Goal: Check status: Check status

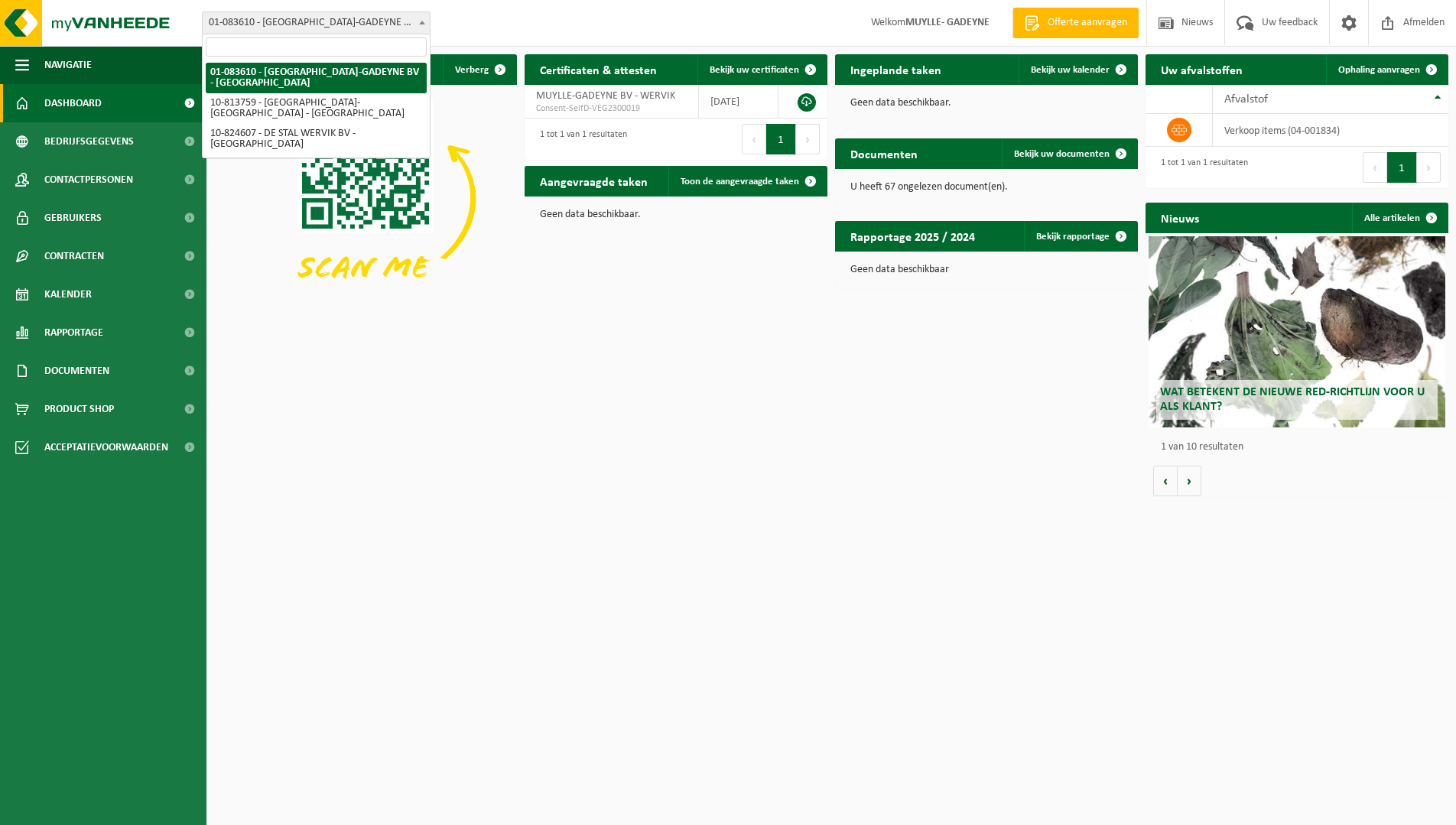
click at [418, 21] on span at bounding box center [422, 22] width 15 height 20
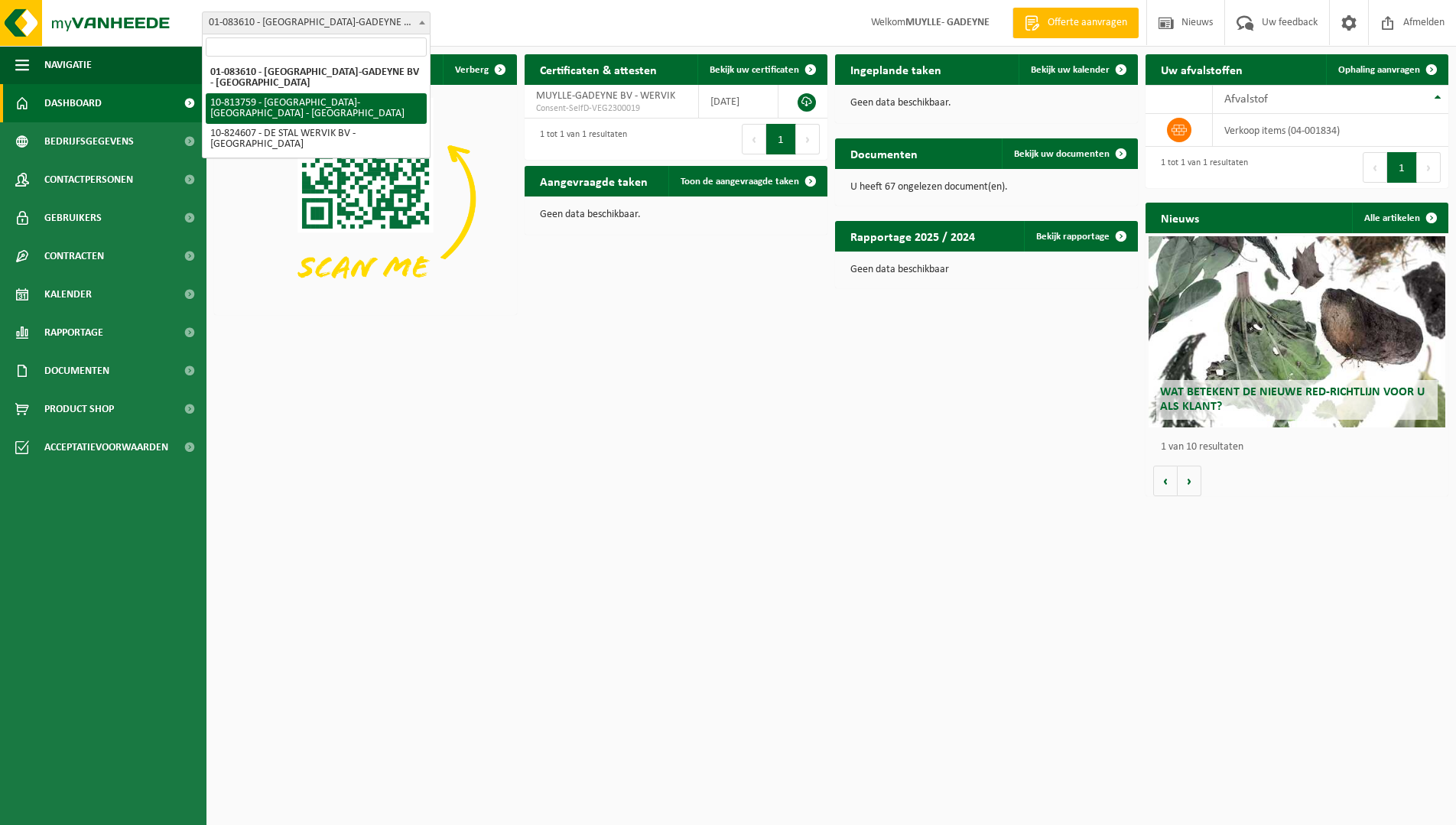
select select "37303"
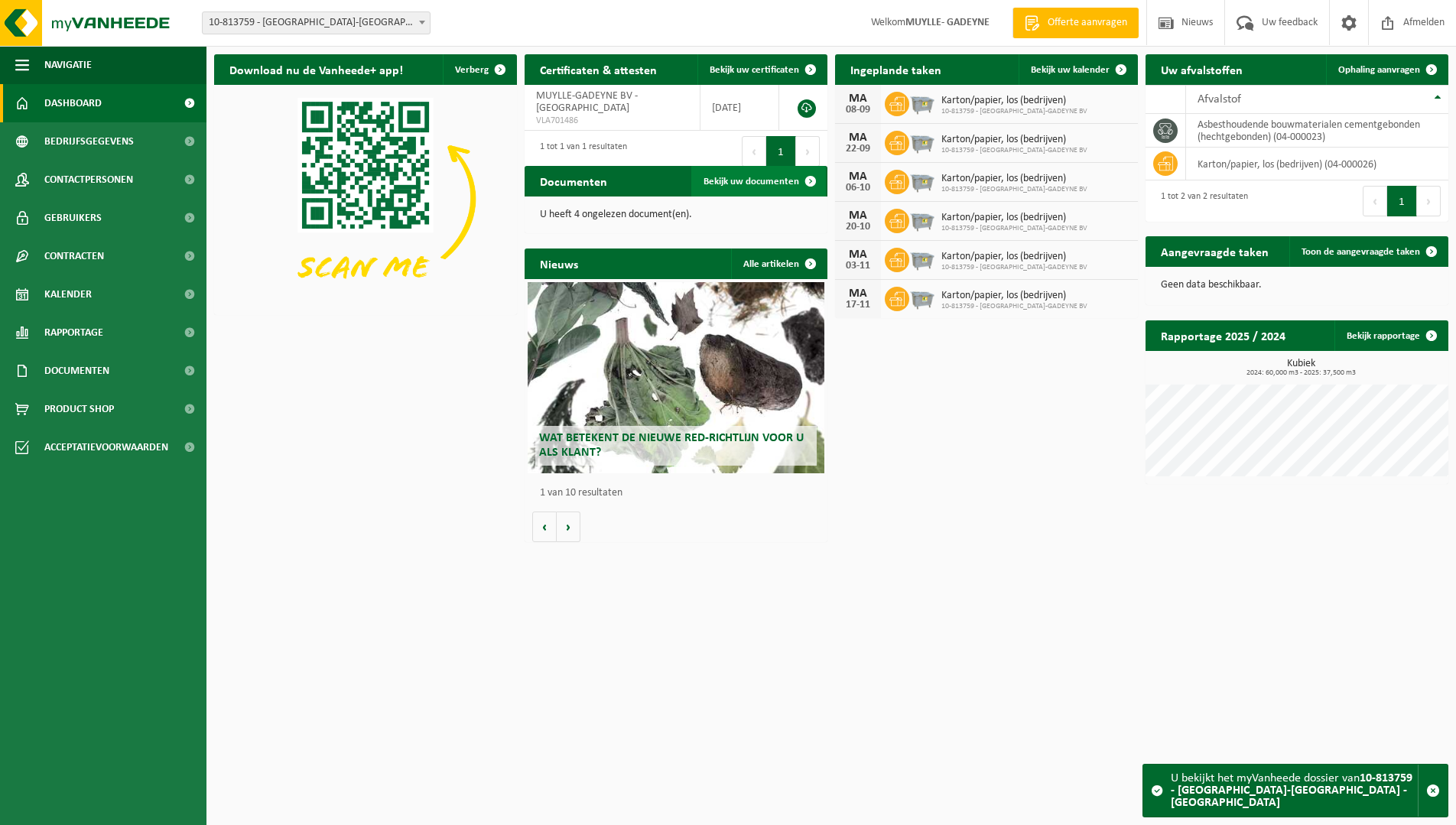
click at [758, 178] on span "Bekijk uw documenten" at bounding box center [751, 182] width 95 height 10
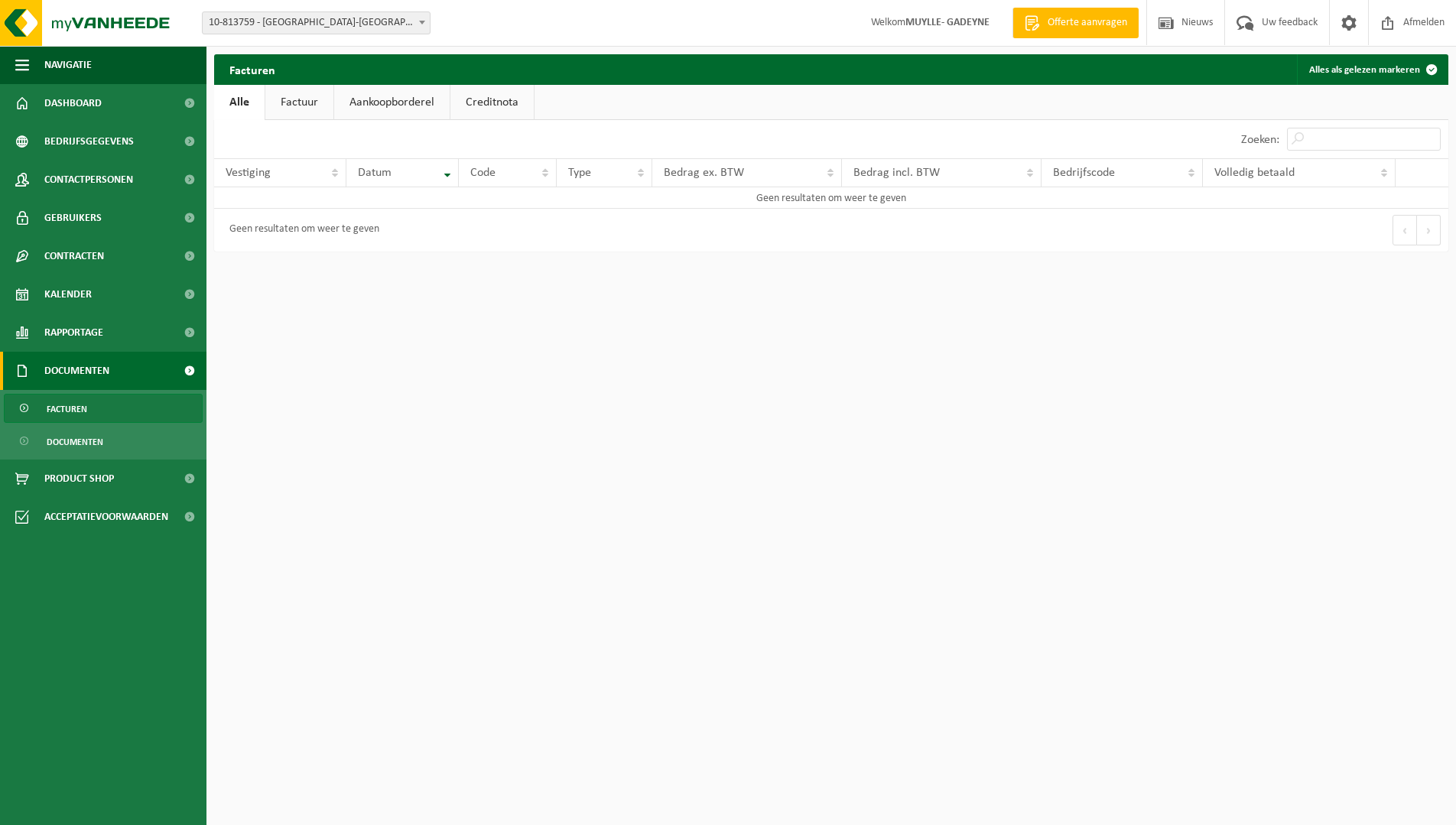
click at [297, 99] on link "Factuur" at bounding box center [299, 102] width 68 height 35
click at [297, 99] on link "Factuur" at bounding box center [299, 102] width 70 height 35
click at [230, 102] on link "Alle" at bounding box center [239, 102] width 50 height 35
click at [136, 105] on link "Dashboard" at bounding box center [103, 103] width 206 height 38
